Goal: Transaction & Acquisition: Purchase product/service

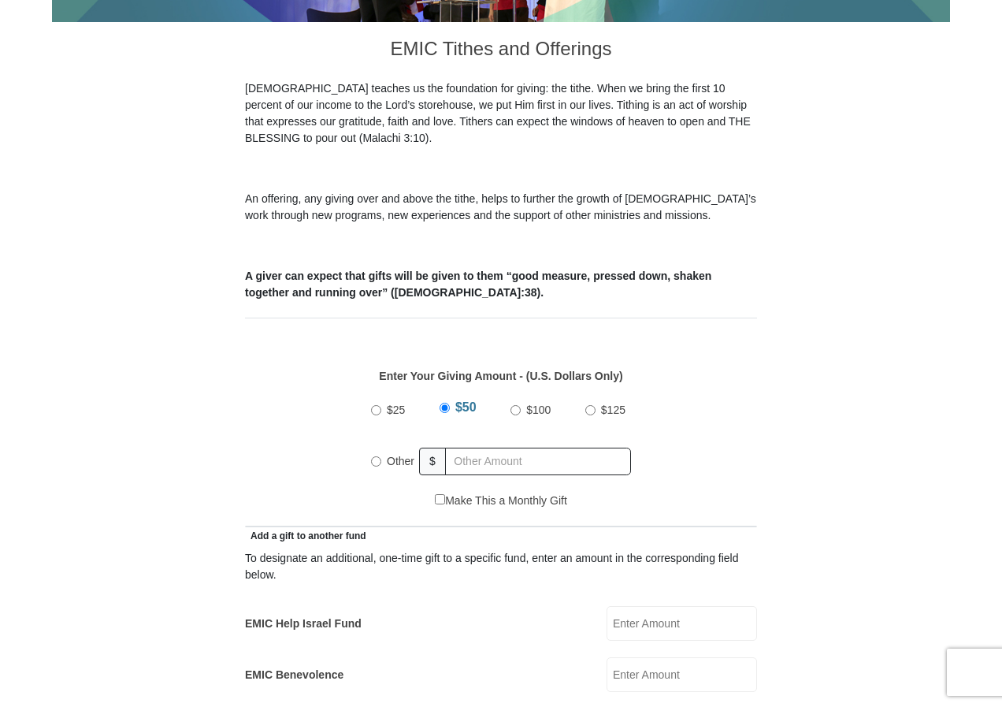
scroll to position [445, 0]
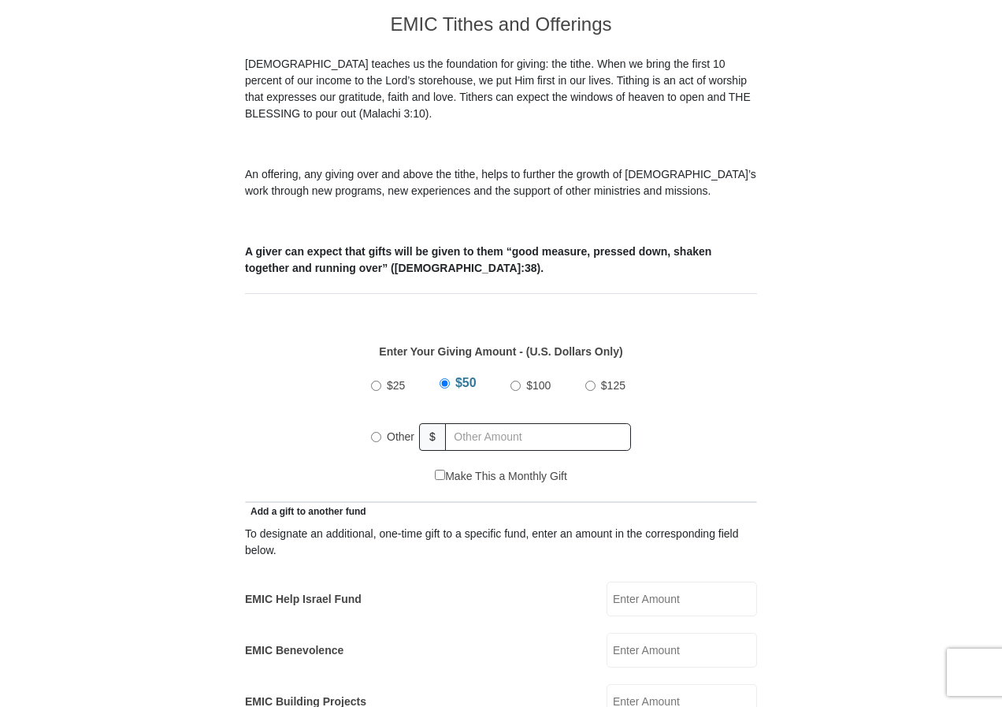
click at [377, 381] on input "$25" at bounding box center [376, 386] width 10 height 10
radio input "true"
drag, startPoint x: 1001, startPoint y: 262, endPoint x: 990, endPoint y: 312, distance: 50.8
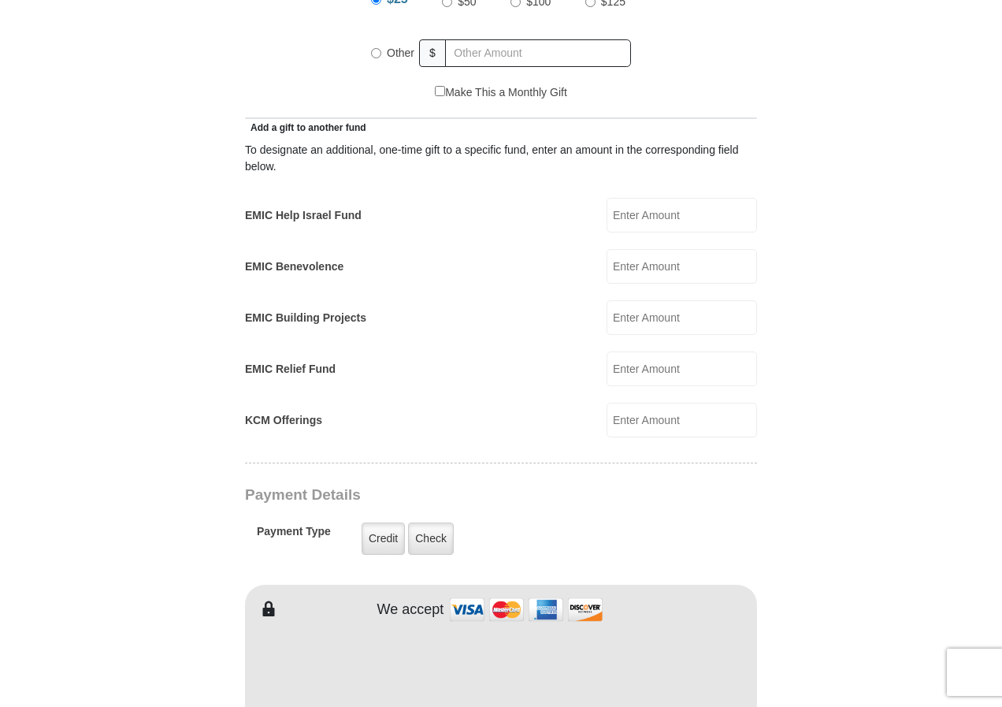
scroll to position [831, 0]
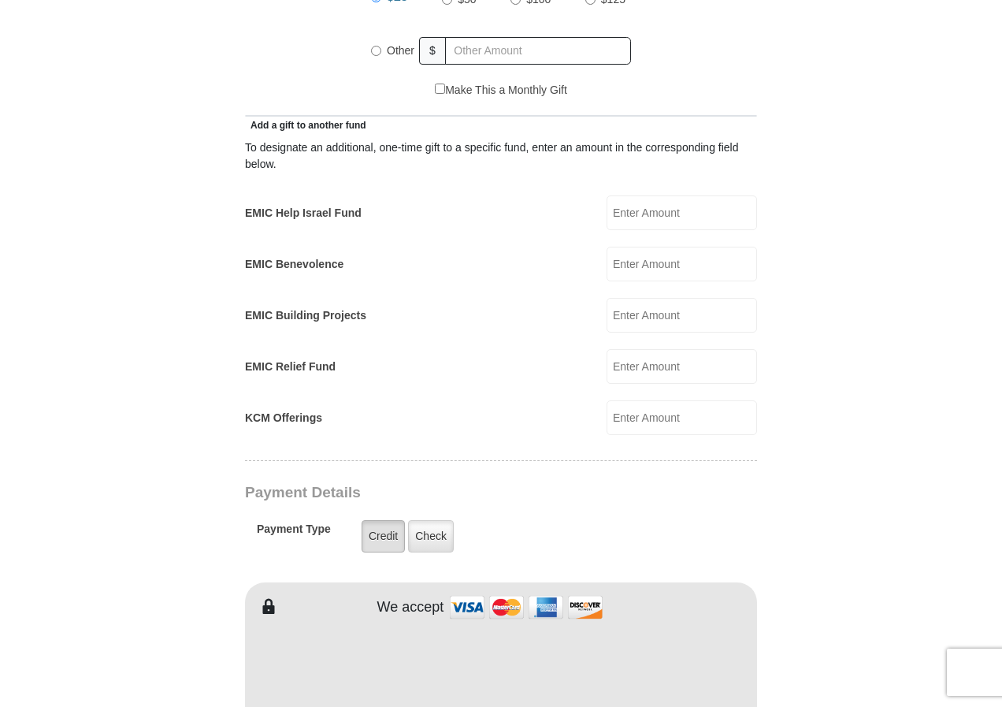
click at [383, 520] on label "Credit" at bounding box center [383, 536] width 43 height 32
click at [0, 0] on input "Credit" at bounding box center [0, 0] width 0 height 0
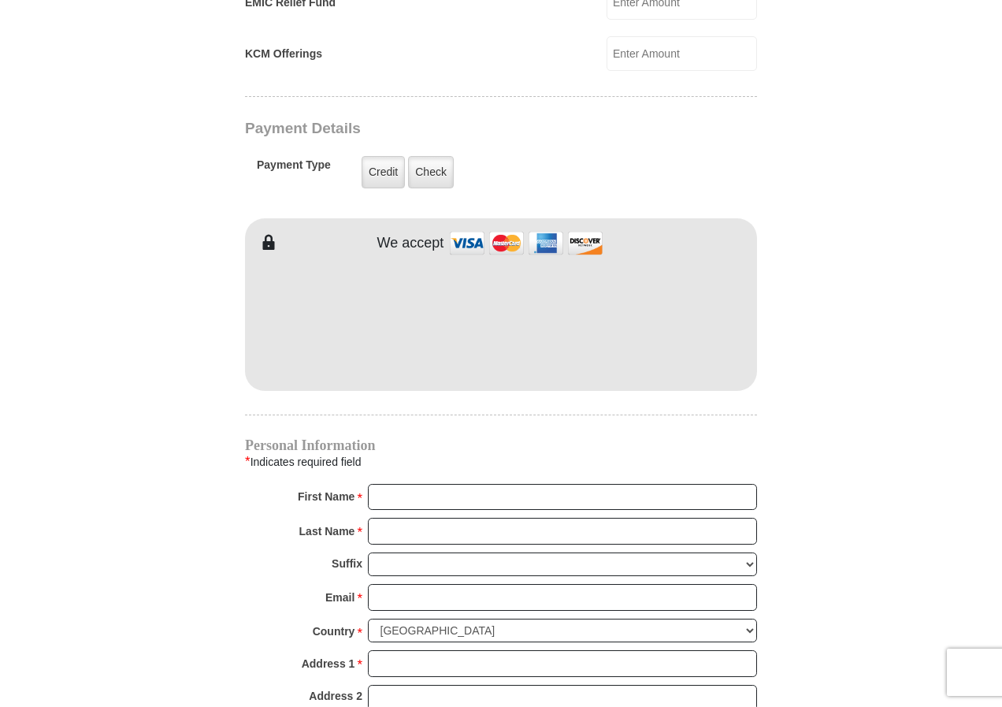
scroll to position [1198, 0]
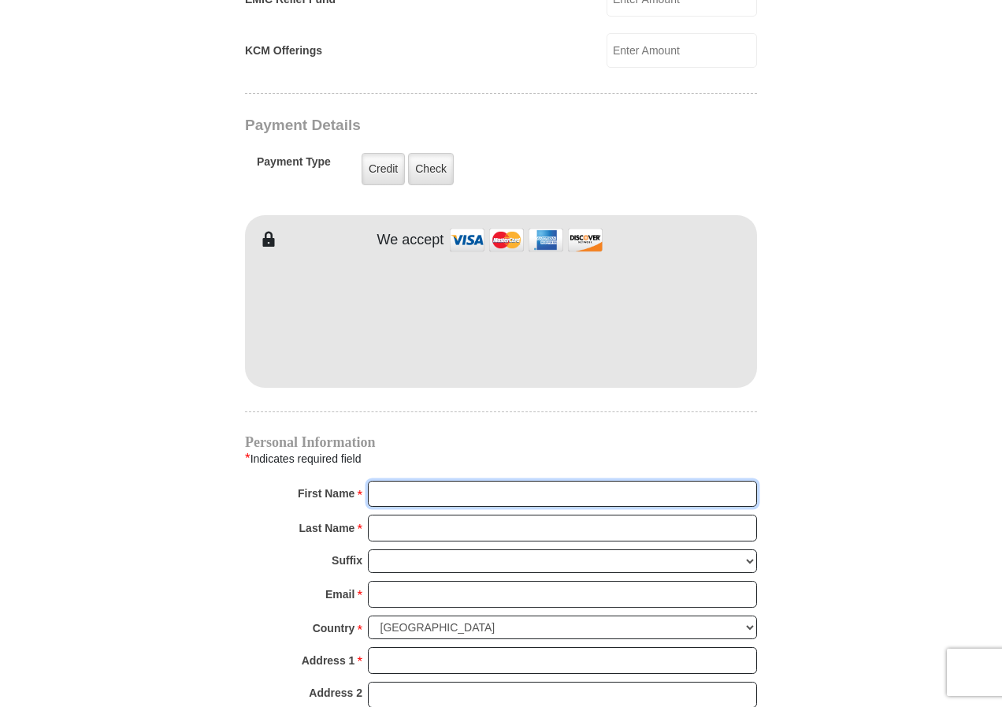
type input "[PERSON_NAME]"
type input "ford"
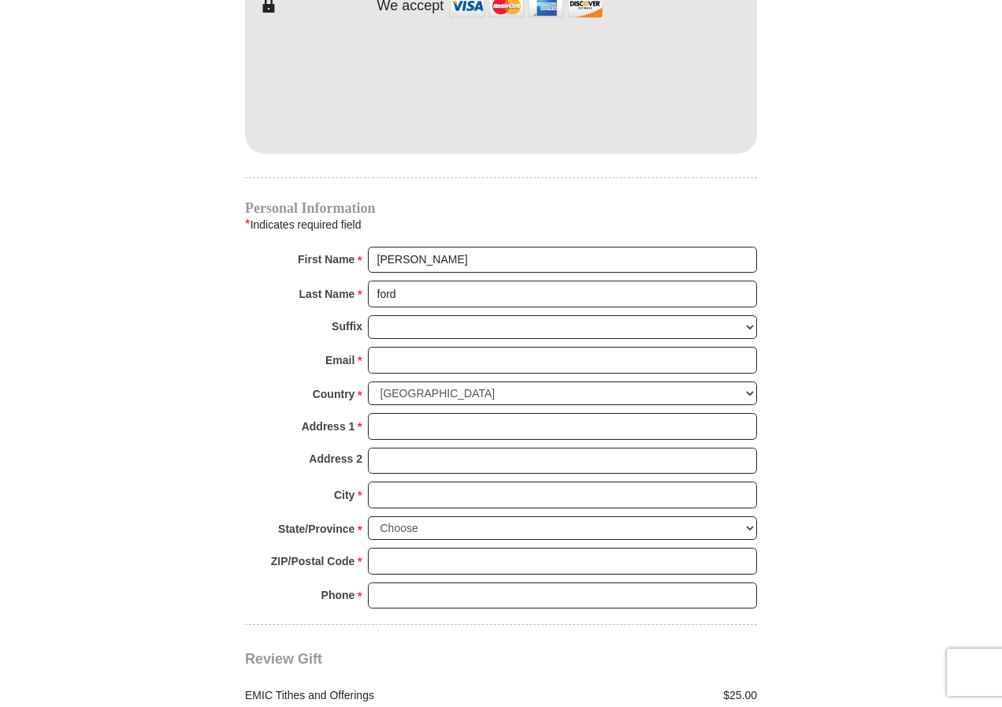
scroll to position [1435, 0]
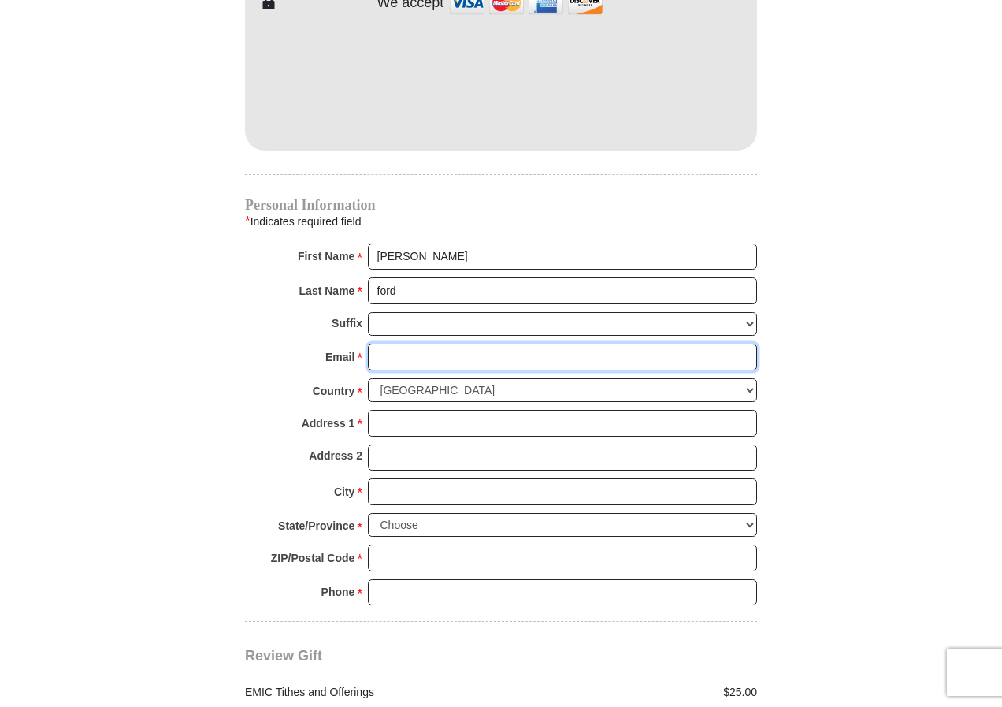
click at [398, 343] on input "Email *" at bounding box center [562, 356] width 389 height 27
type input "[EMAIL_ADDRESS][DOMAIN_NAME]"
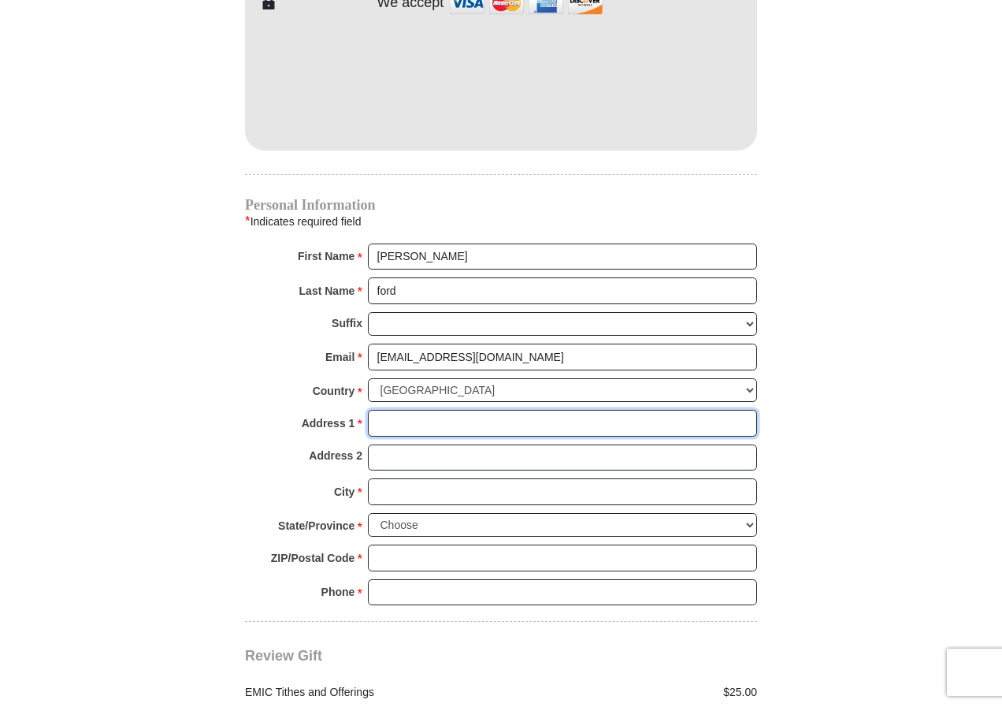
type input "[STREET_ADDRESS]"
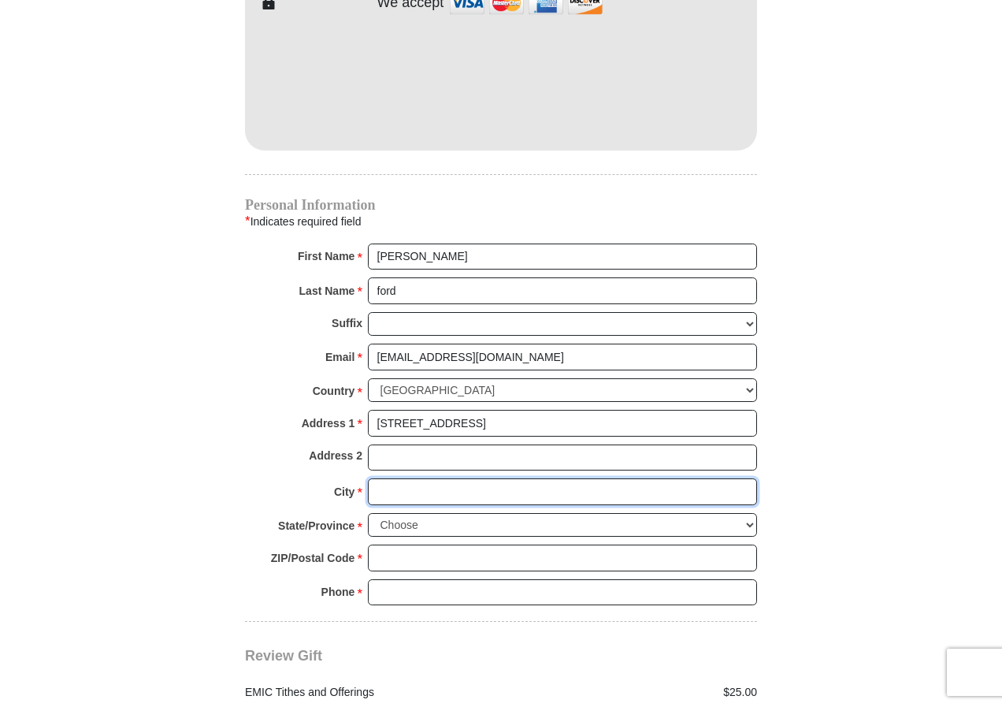
type input "[GEOGRAPHIC_DATA]"
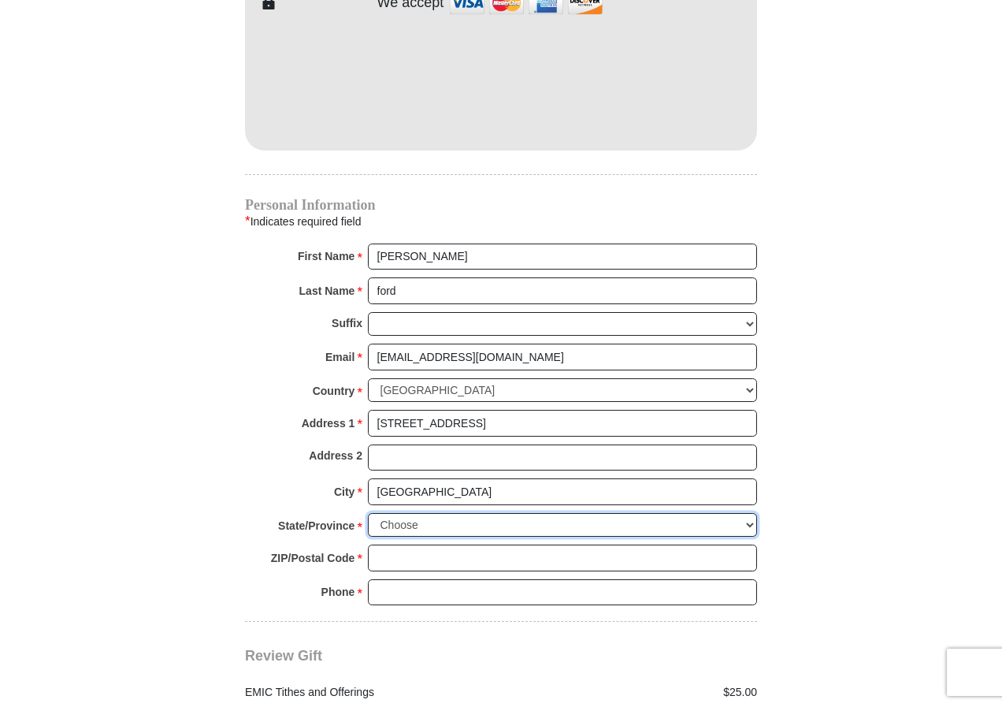
select select "[GEOGRAPHIC_DATA]"
type input "77050"
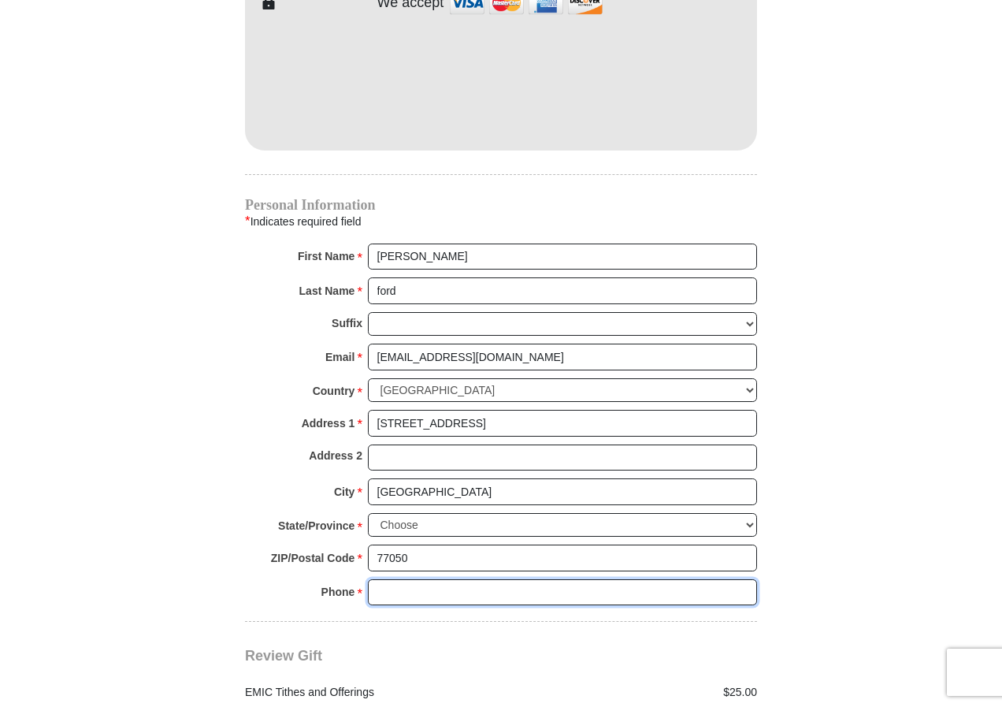
type input "7136585691"
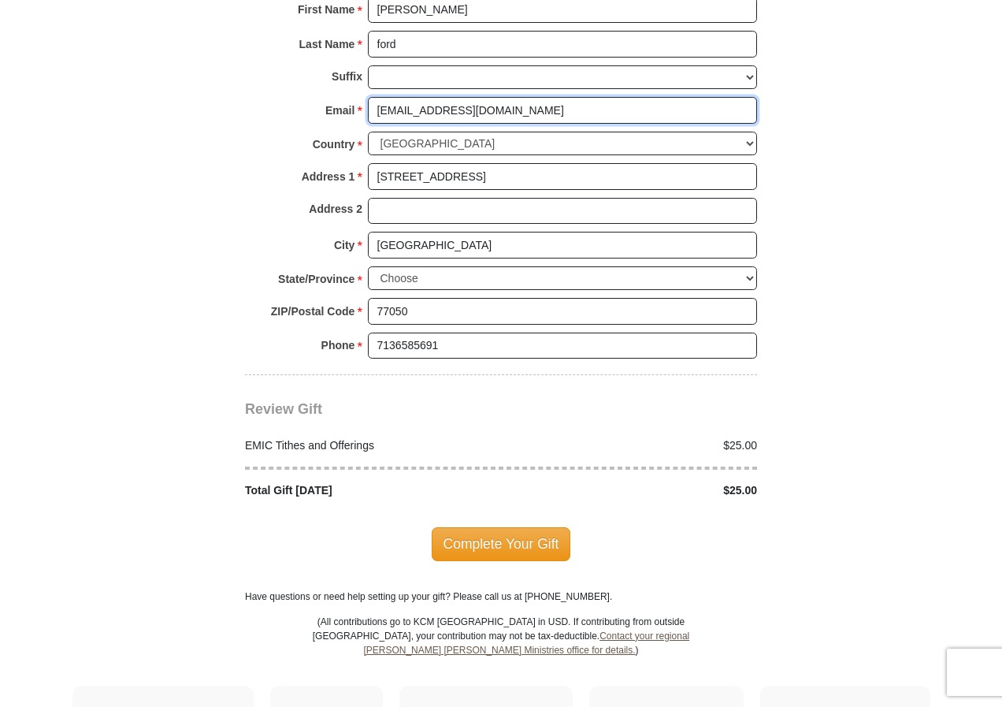
scroll to position [1695, 0]
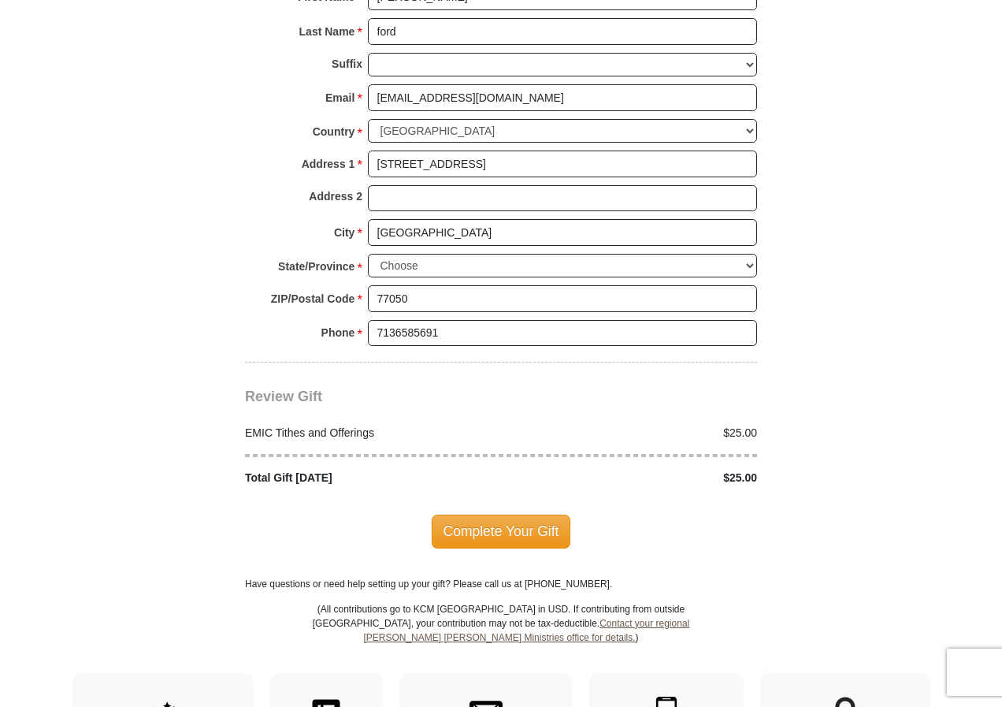
click at [521, 514] on span "Complete Your Gift" at bounding box center [501, 530] width 139 height 33
